Goal: Information Seeking & Learning: Learn about a topic

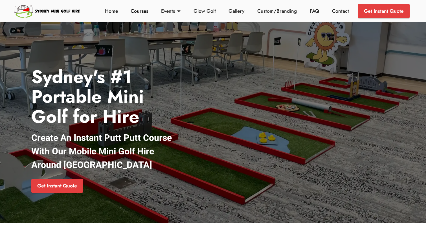
click at [141, 12] on link "Courses" at bounding box center [139, 10] width 21 height 7
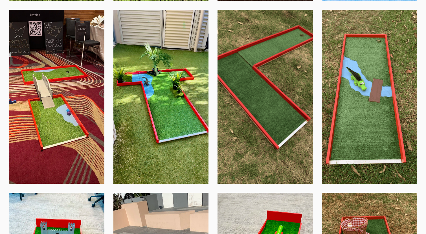
scroll to position [1223, 0]
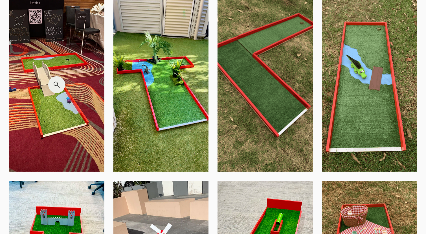
click at [42, 96] on img at bounding box center [56, 85] width 95 height 174
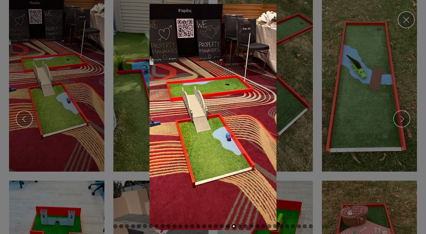
click at [311, 76] on img at bounding box center [213, 117] width 417 height 226
click at [406, 20] on link "Close" at bounding box center [405, 19] width 17 height 17
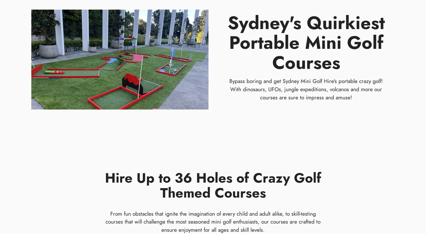
scroll to position [0, 0]
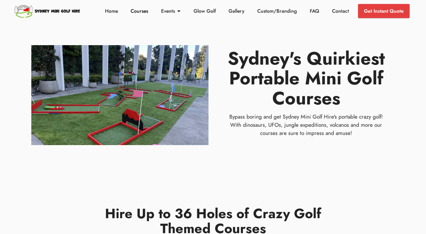
click at [140, 12] on link "Courses" at bounding box center [139, 10] width 21 height 7
click at [113, 14] on link "Home" at bounding box center [111, 10] width 16 height 7
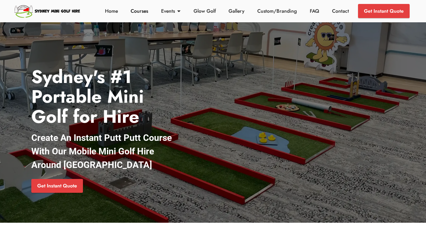
click at [145, 12] on link "Courses" at bounding box center [139, 10] width 21 height 7
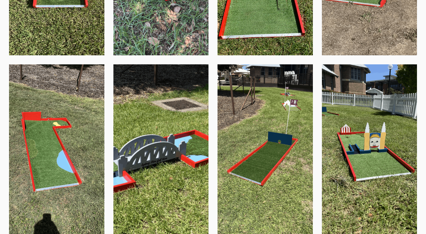
scroll to position [591, 0]
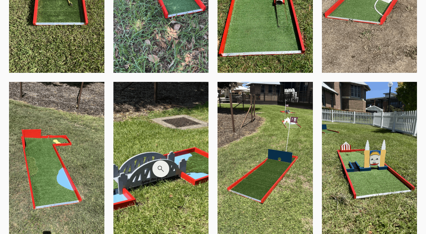
click at [151, 134] on img at bounding box center [160, 169] width 95 height 174
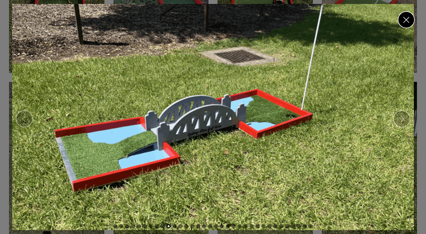
click at [403, 20] on link "Close" at bounding box center [405, 19] width 17 height 17
